Goal: Task Accomplishment & Management: Use online tool/utility

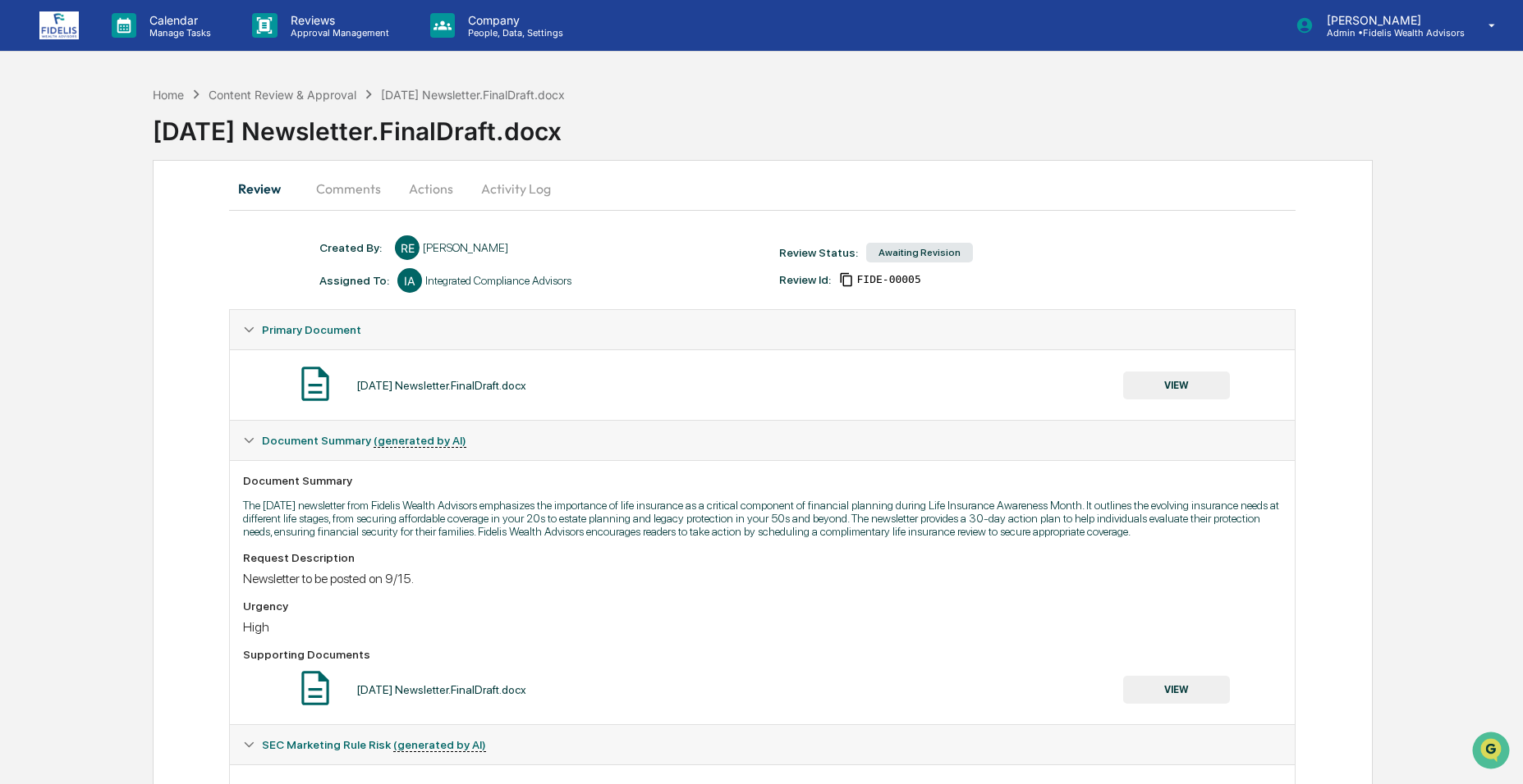
click at [344, 192] on button "Comments" at bounding box center [349, 189] width 91 height 40
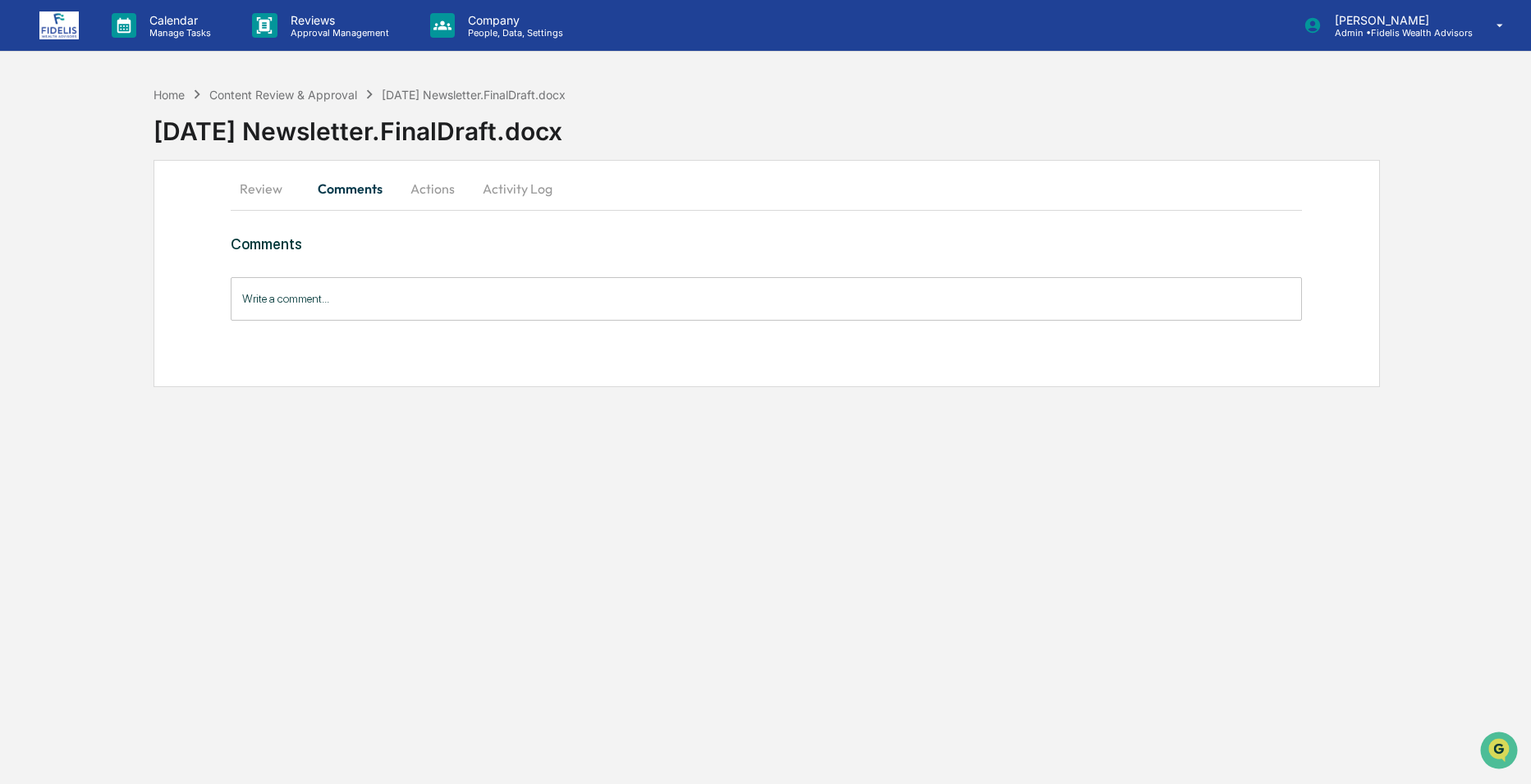
click at [371, 306] on input "Write a comment..." at bounding box center [767, 299] width 1072 height 44
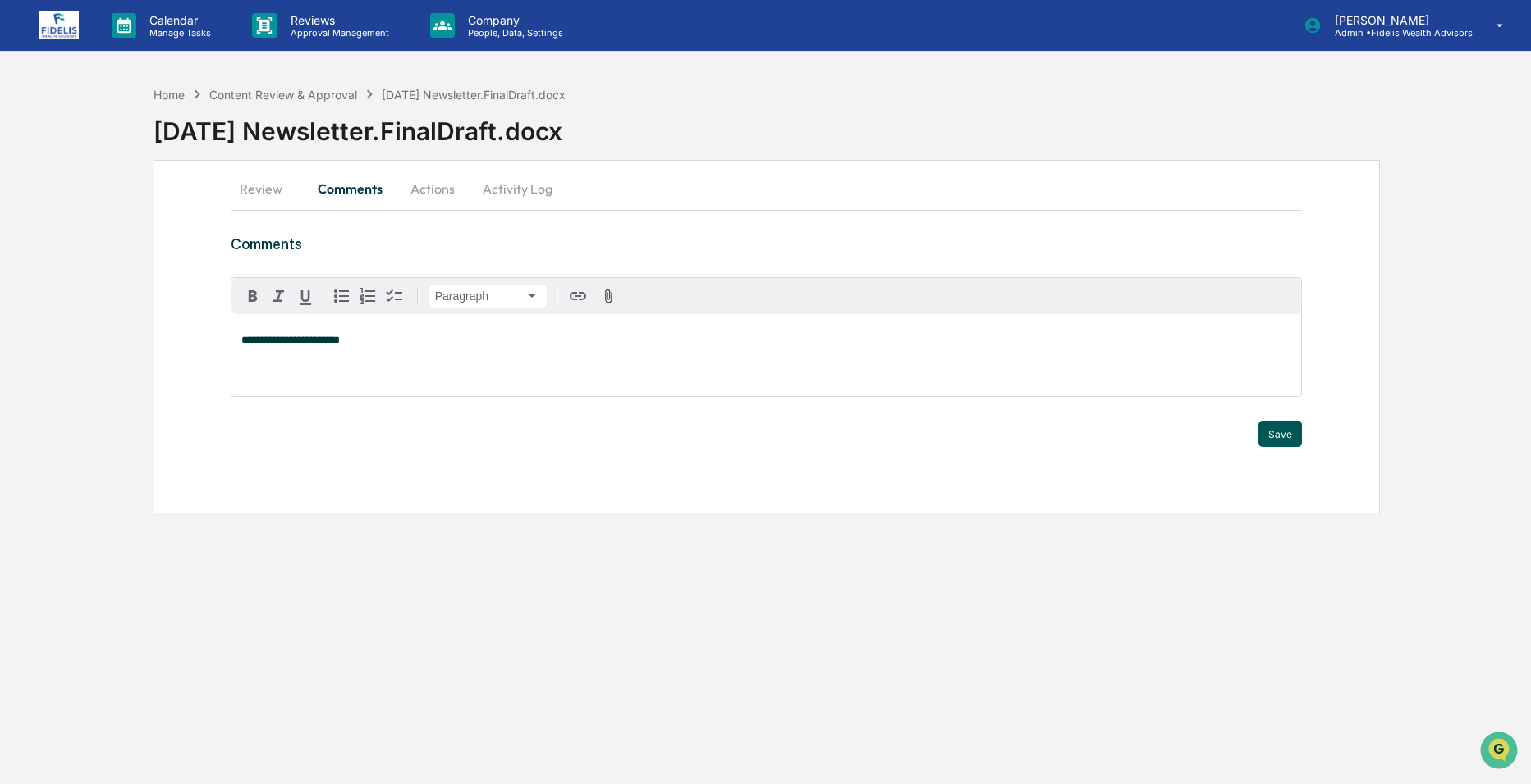
click at [1276, 440] on button "Save" at bounding box center [1281, 434] width 44 height 26
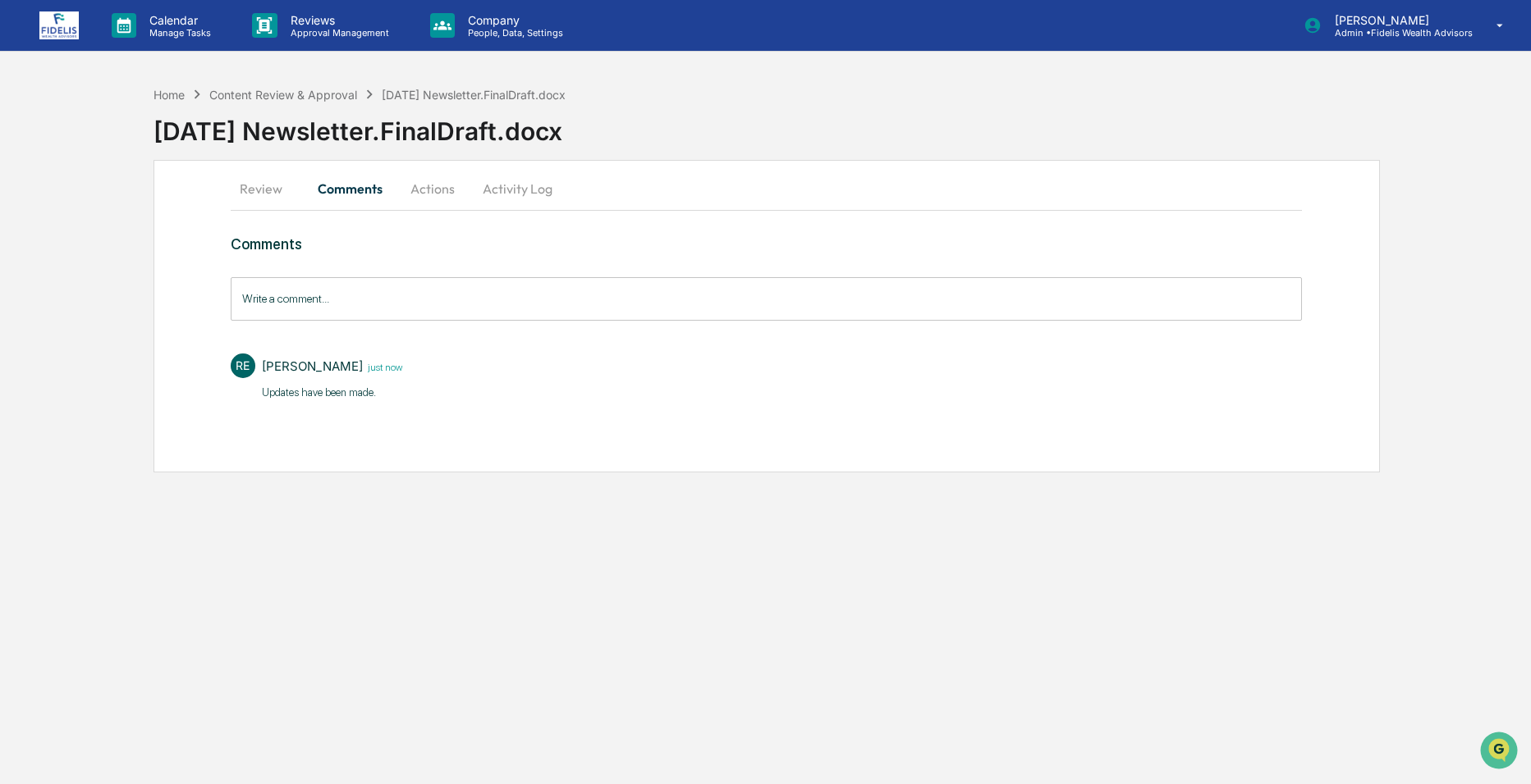
click at [451, 194] on button "Actions" at bounding box center [432, 189] width 74 height 40
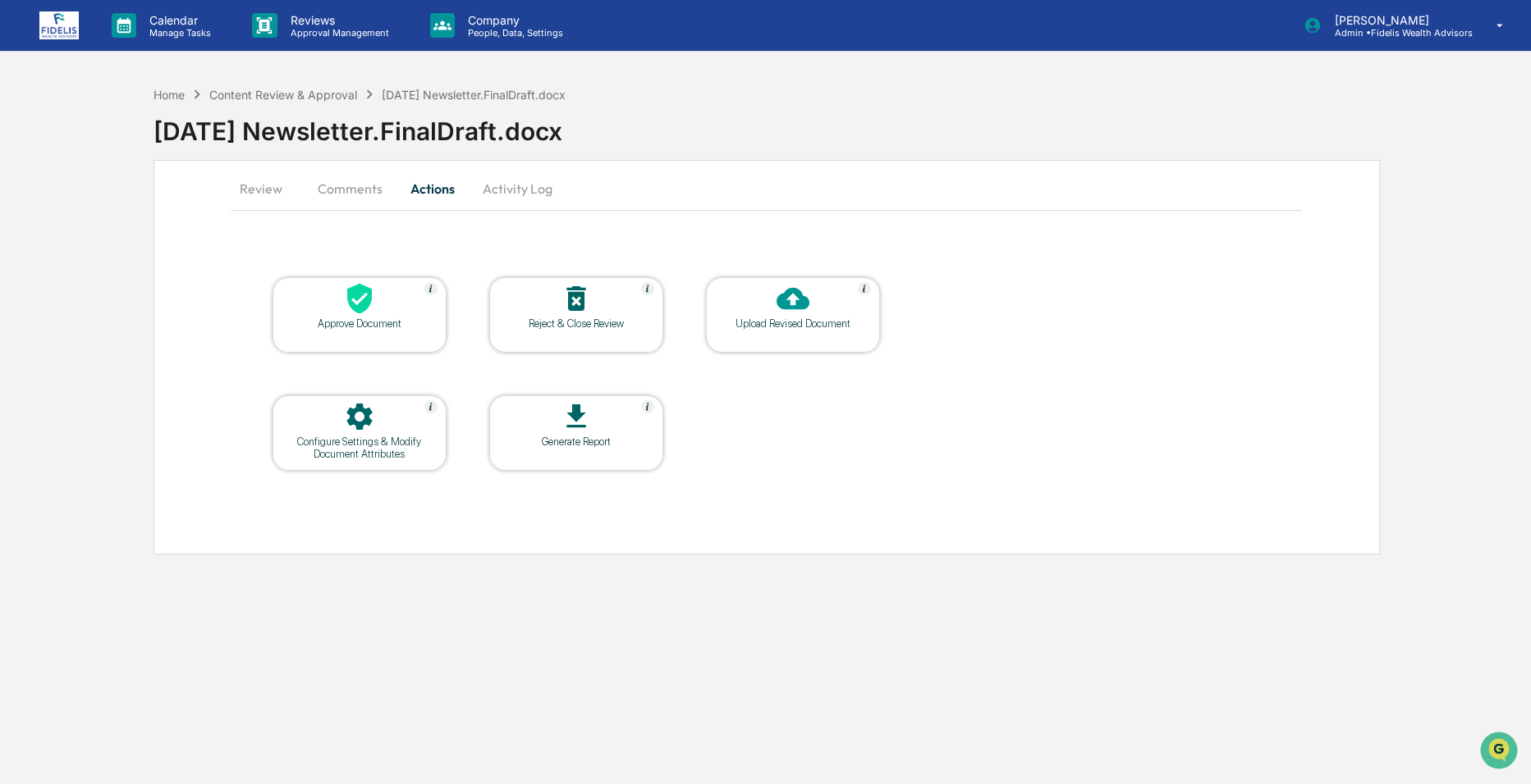
click at [377, 309] on div at bounding box center [359, 299] width 164 height 35
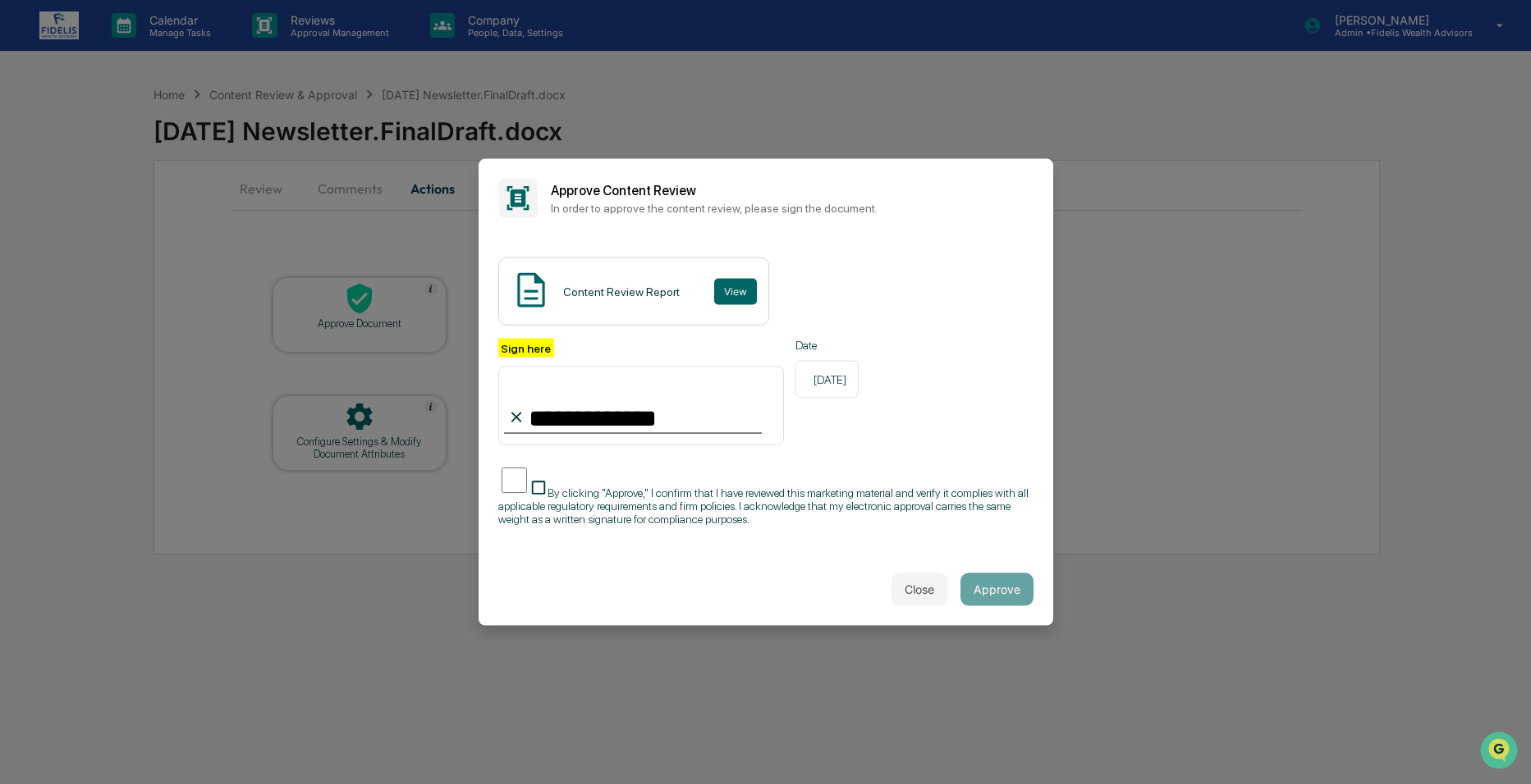
type input "**********"
click at [988, 583] on button "Approve" at bounding box center [996, 588] width 73 height 32
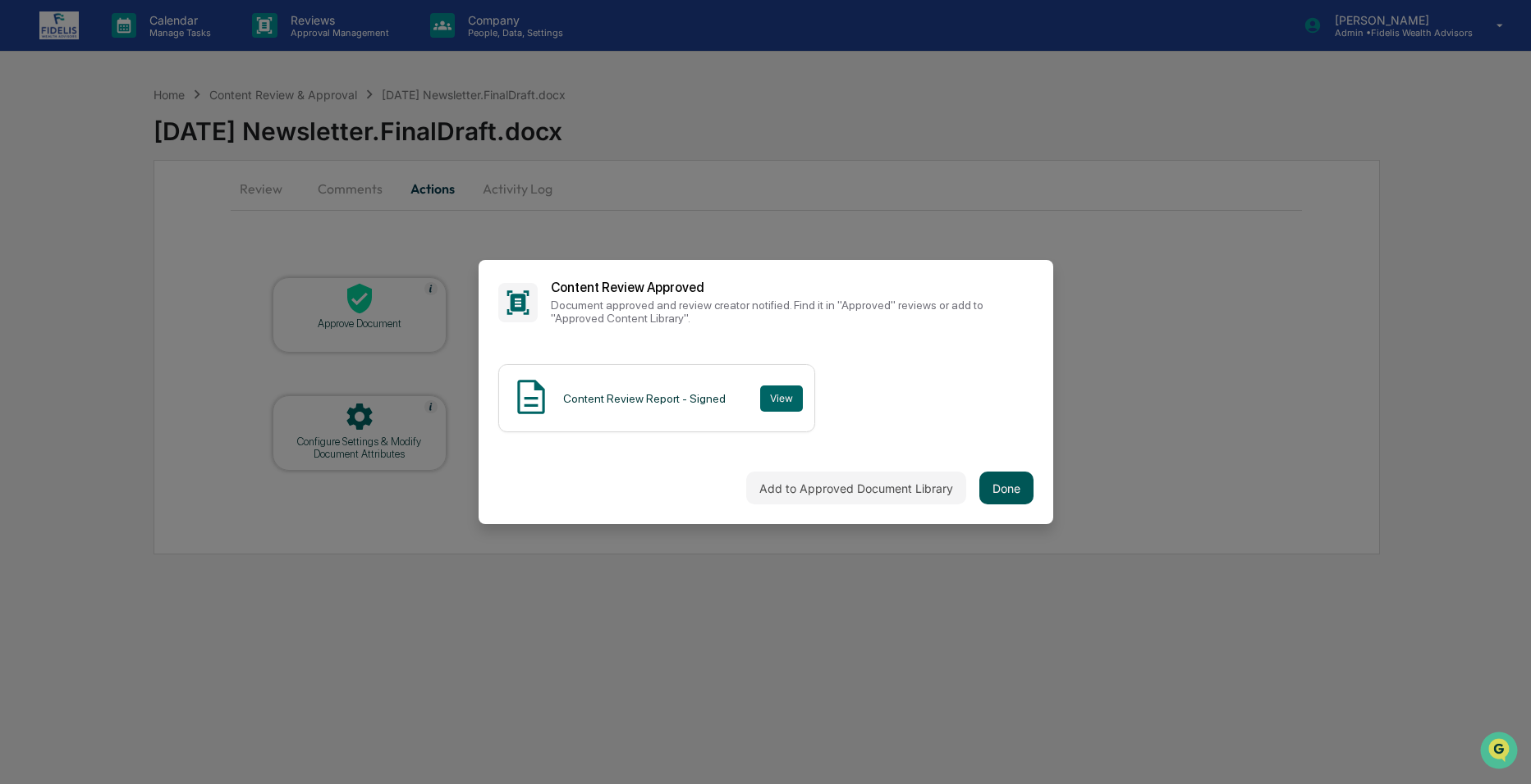
click at [1013, 478] on button "Done" at bounding box center [1007, 487] width 54 height 32
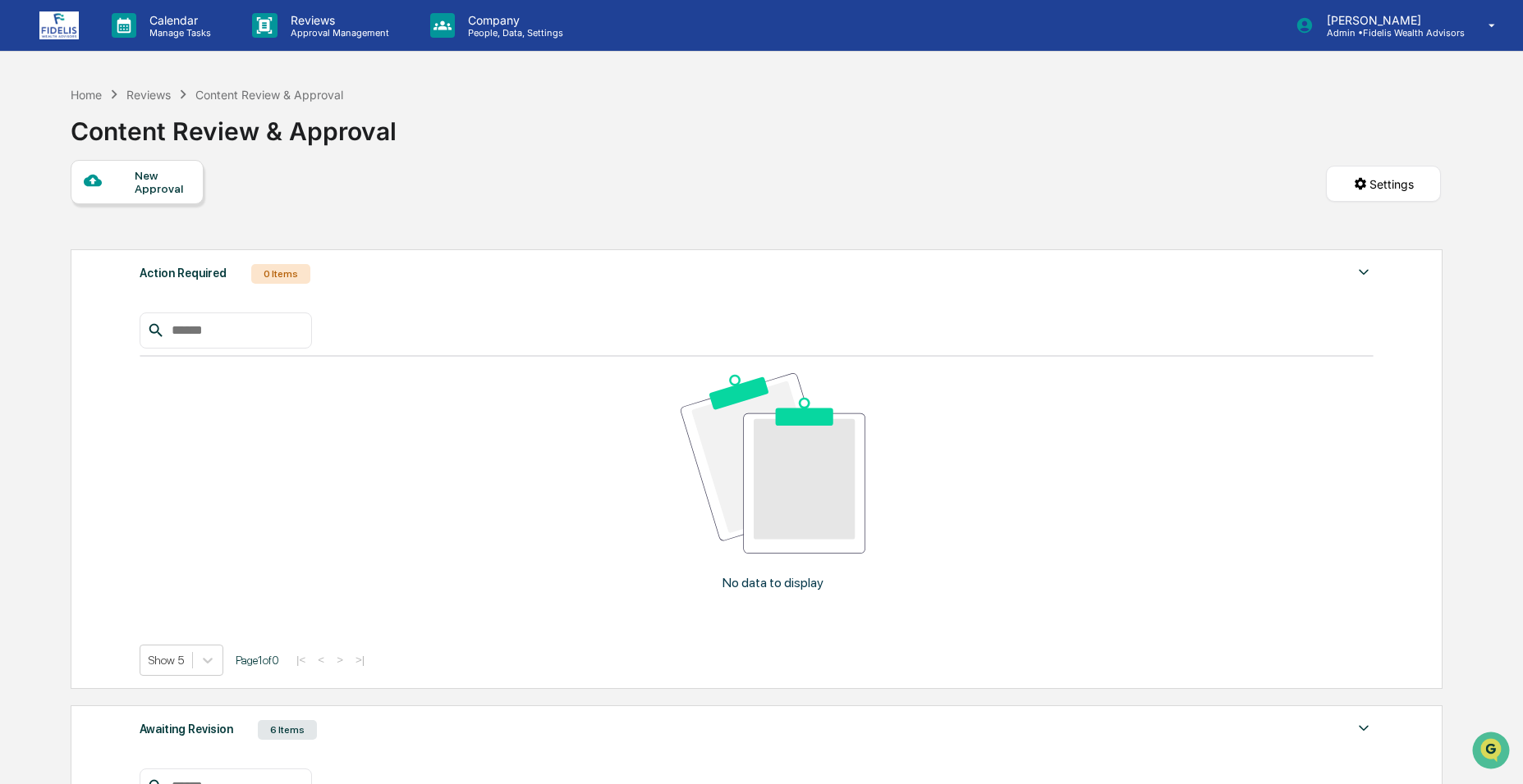
click at [220, 719] on div "Awaiting Revision" at bounding box center [186, 730] width 94 height 21
